Goal: Find specific page/section: Find specific page/section

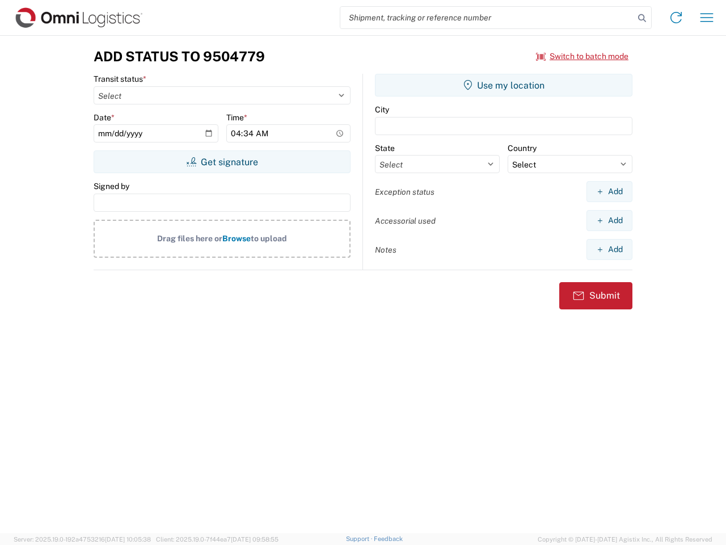
click at [487, 18] on input "search" at bounding box center [487, 18] width 294 height 22
click at [642, 18] on icon at bounding box center [642, 18] width 16 height 16
click at [676, 18] on icon at bounding box center [676, 18] width 18 height 18
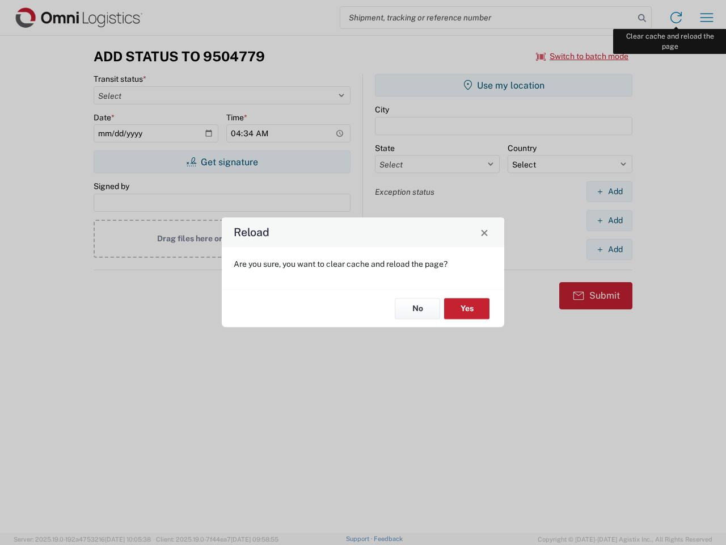
click at [707, 18] on div "Reload Are you sure, you want to clear cache and reload the page? No Yes" at bounding box center [363, 272] width 726 height 545
click at [583, 56] on div "Reload Are you sure, you want to clear cache and reload the page? No Yes" at bounding box center [363, 272] width 726 height 545
click at [222, 162] on div "Reload Are you sure, you want to clear cache and reload the page? No Yes" at bounding box center [363, 272] width 726 height 545
click at [504, 85] on div "Reload Are you sure, you want to clear cache and reload the page? No Yes" at bounding box center [363, 272] width 726 height 545
click at [609, 191] on div "Reload Are you sure, you want to clear cache and reload the page? No Yes" at bounding box center [363, 272] width 726 height 545
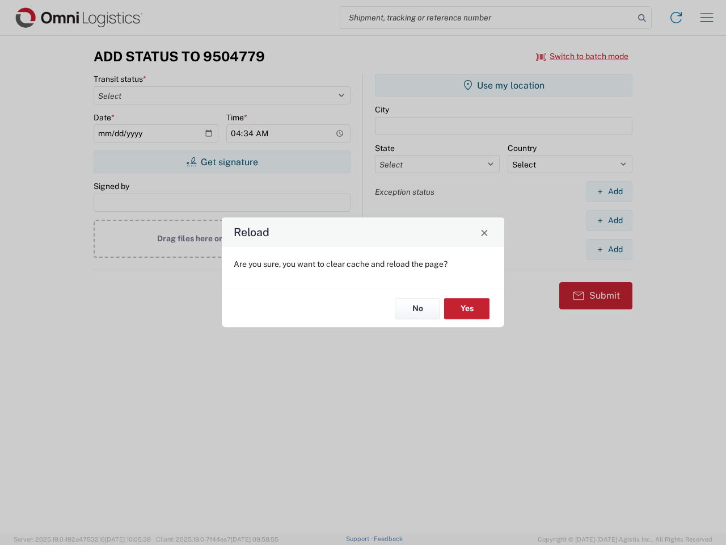
click at [609, 220] on div "Reload Are you sure, you want to clear cache and reload the page? No Yes" at bounding box center [363, 272] width 726 height 545
click at [609, 249] on div "Reload Are you sure, you want to clear cache and reload the page? No Yes" at bounding box center [363, 272] width 726 height 545
